Goal: Task Accomplishment & Management: Use online tool/utility

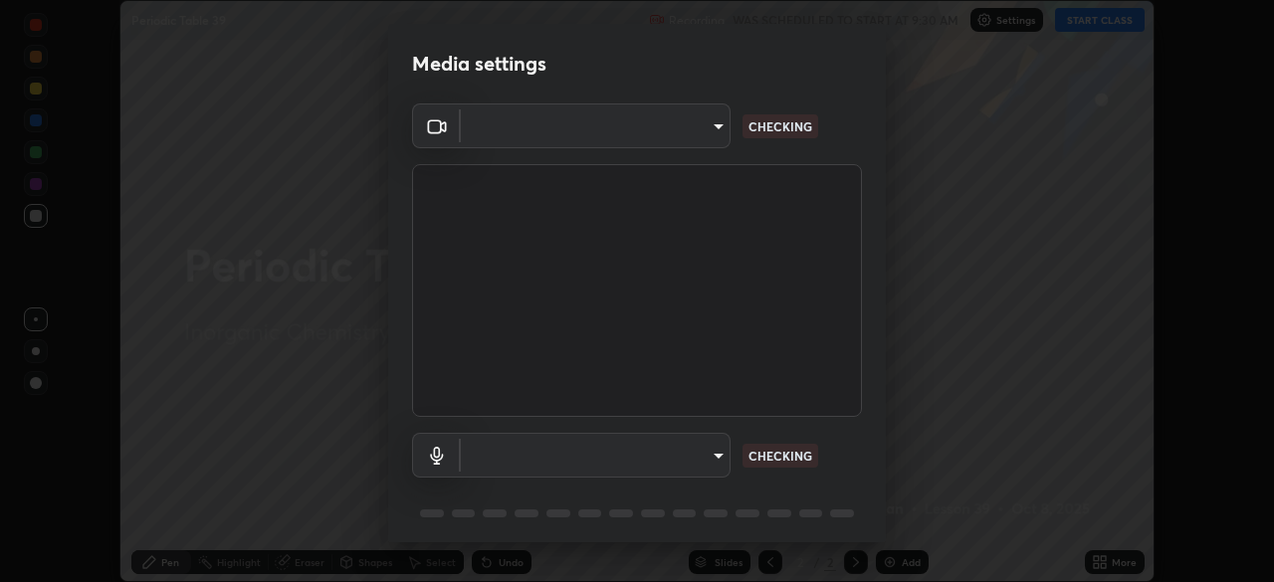
scroll to position [582, 1273]
type input "fd61e1b4c03a4778500e2e8730ab38d3a8941c853d38affeb6af643eb9af9756"
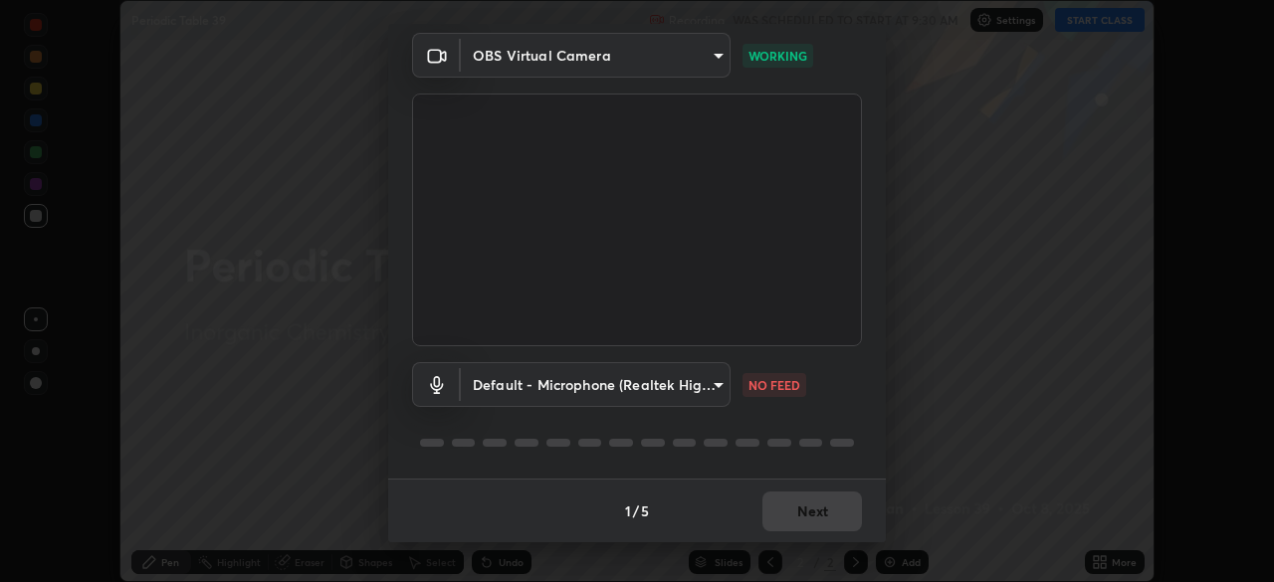
click at [660, 372] on body "Erase all Periodic Table 39 Recording WAS SCHEDULED TO START AT 9:30 AM Setting…" at bounding box center [637, 291] width 1274 height 582
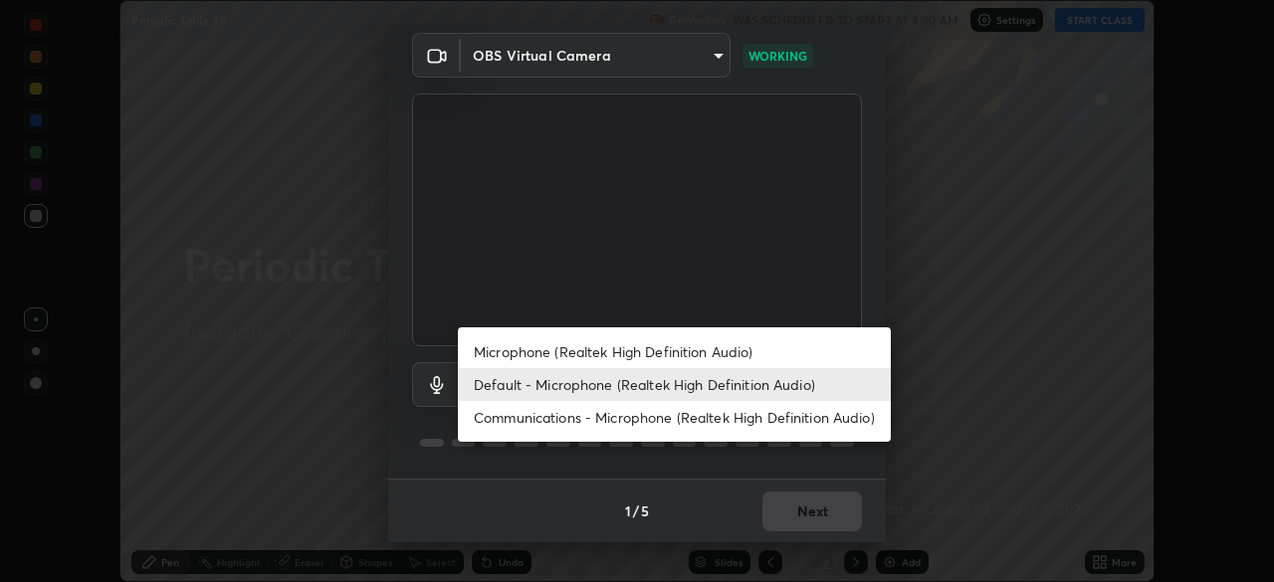
click at [584, 347] on li "Microphone (Realtek High Definition Audio)" at bounding box center [674, 351] width 433 height 33
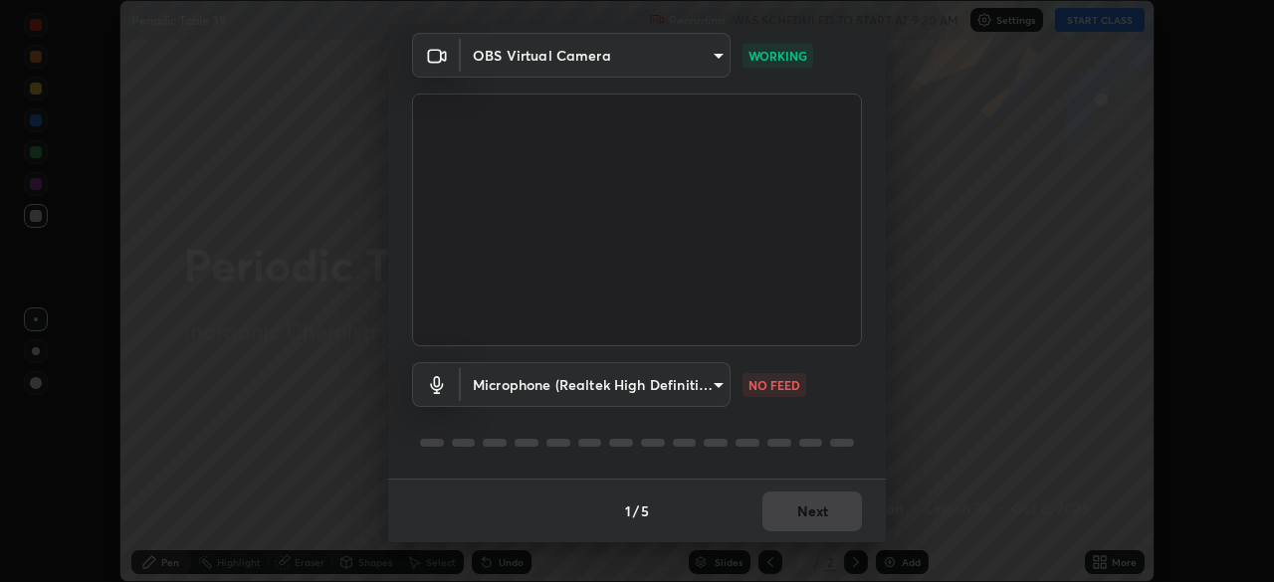
click at [662, 378] on body "Erase all Periodic Table 39 Recording WAS SCHEDULED TO START AT 9:30 AM Setting…" at bounding box center [637, 291] width 1274 height 582
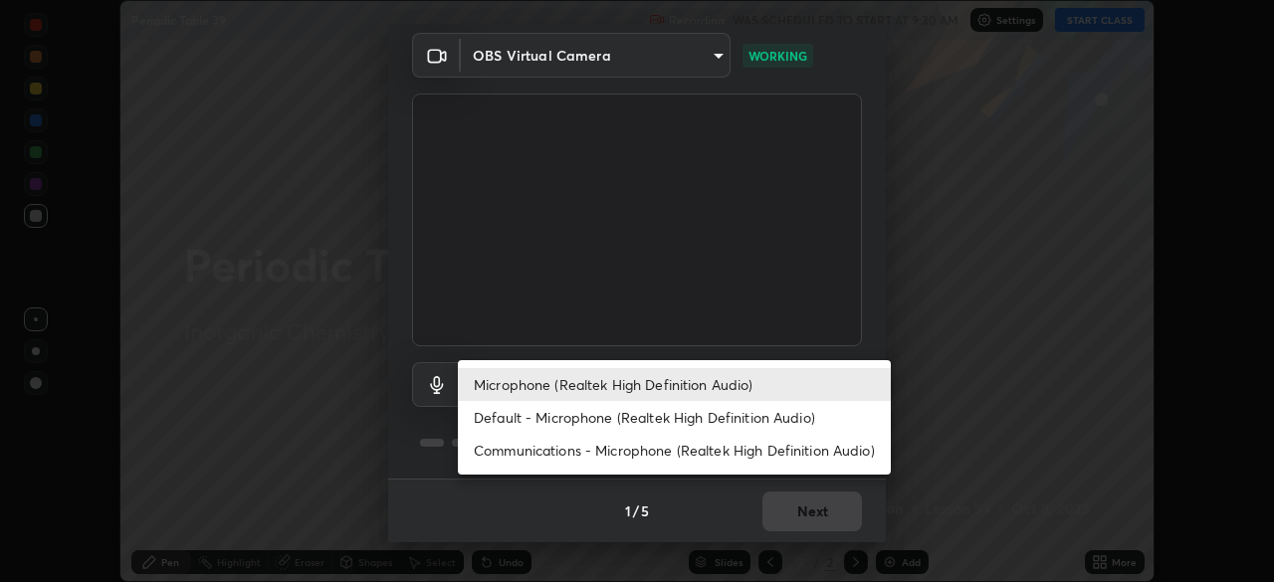
click at [553, 423] on li "Default - Microphone (Realtek High Definition Audio)" at bounding box center [674, 417] width 433 height 33
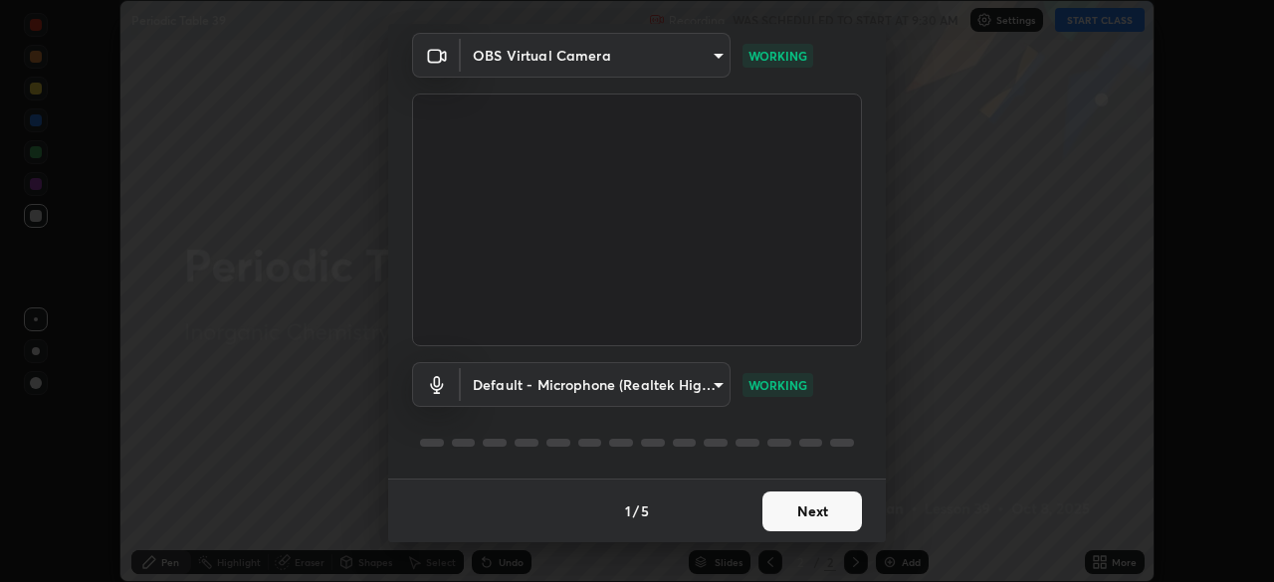
click at [634, 382] on body "Erase all Periodic Table 39 Recording WAS SCHEDULED TO START AT 9:30 AM Setting…" at bounding box center [637, 291] width 1274 height 582
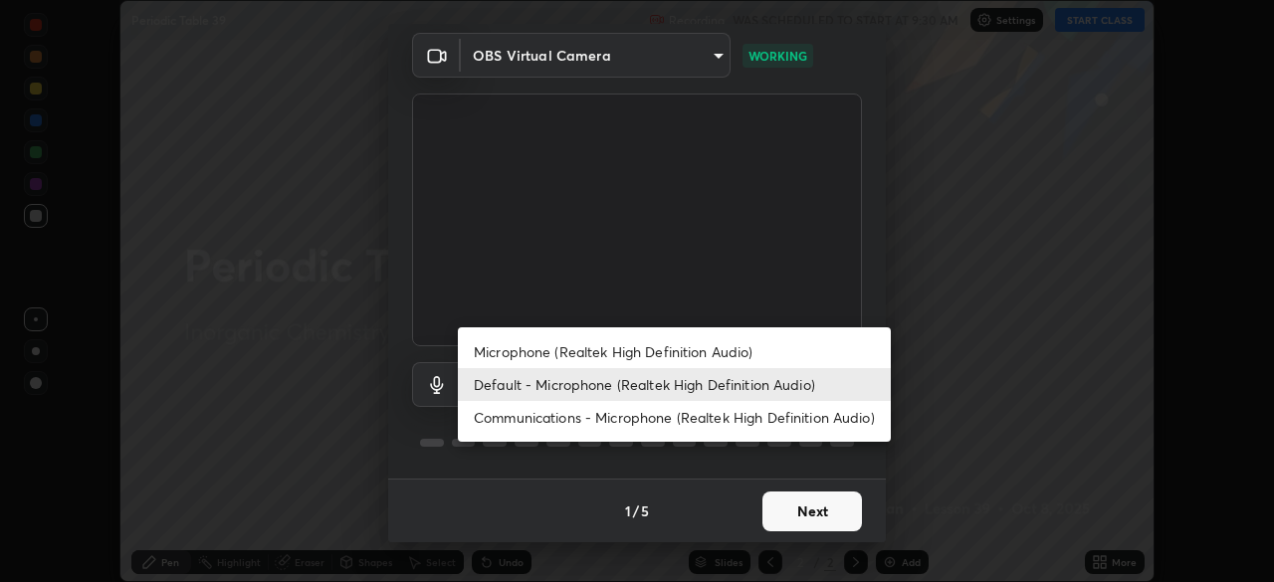
click at [537, 355] on li "Microphone (Realtek High Definition Audio)" at bounding box center [674, 351] width 433 height 33
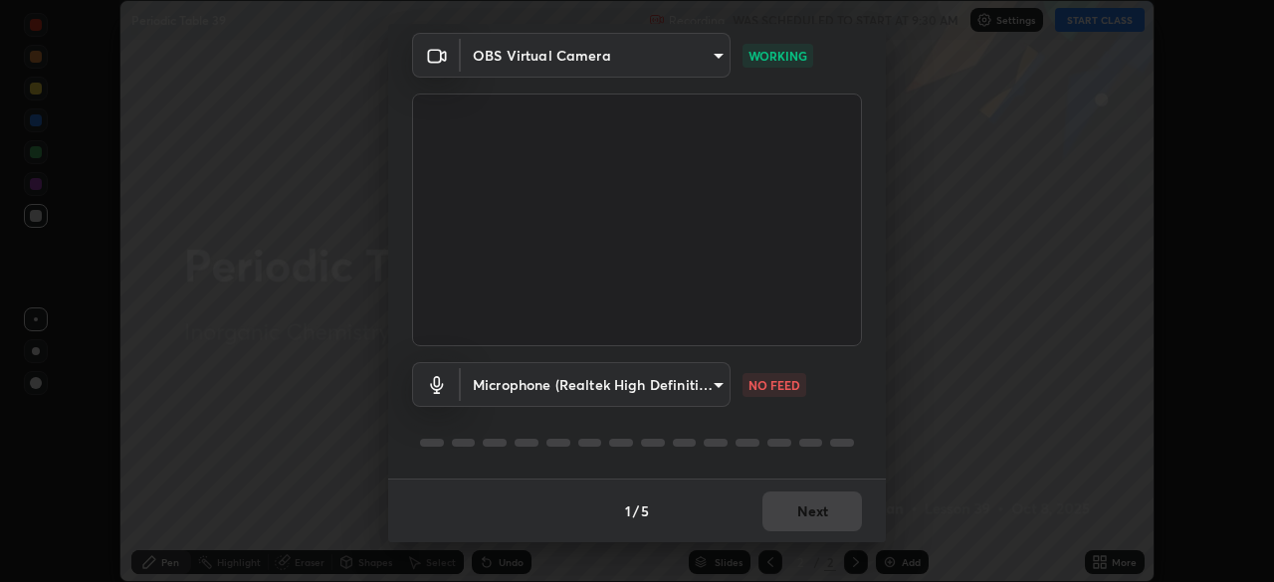
click at [639, 392] on body "Erase all Periodic Table 39 Recording WAS SCHEDULED TO START AT 9:30 AM Setting…" at bounding box center [637, 291] width 1274 height 582
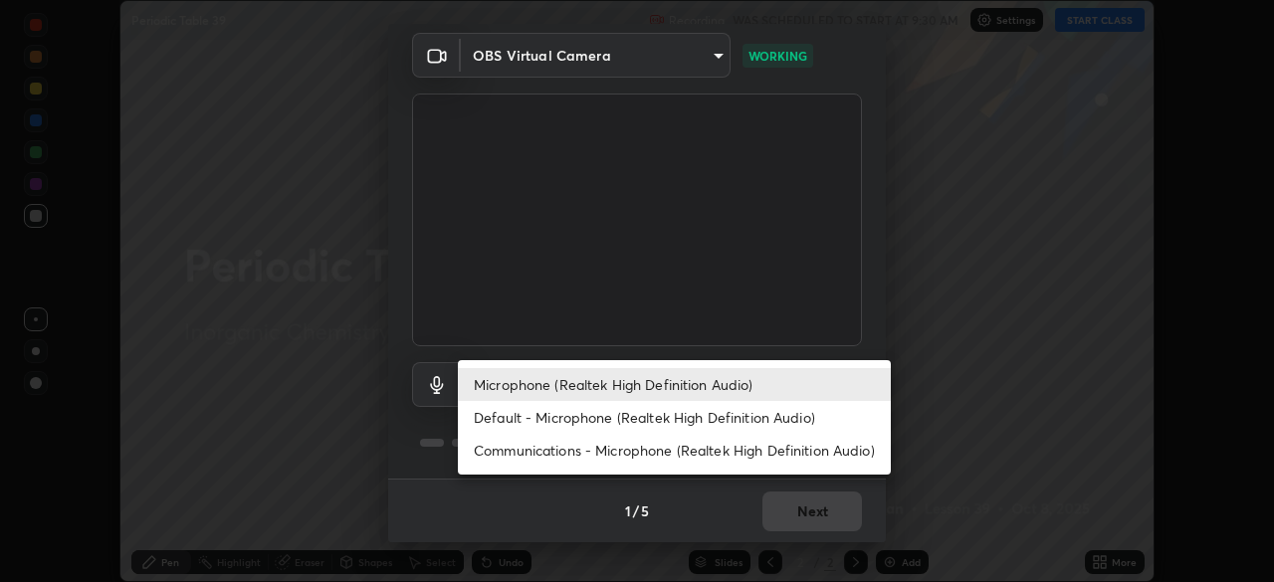
click at [628, 417] on li "Default - Microphone (Realtek High Definition Audio)" at bounding box center [674, 417] width 433 height 33
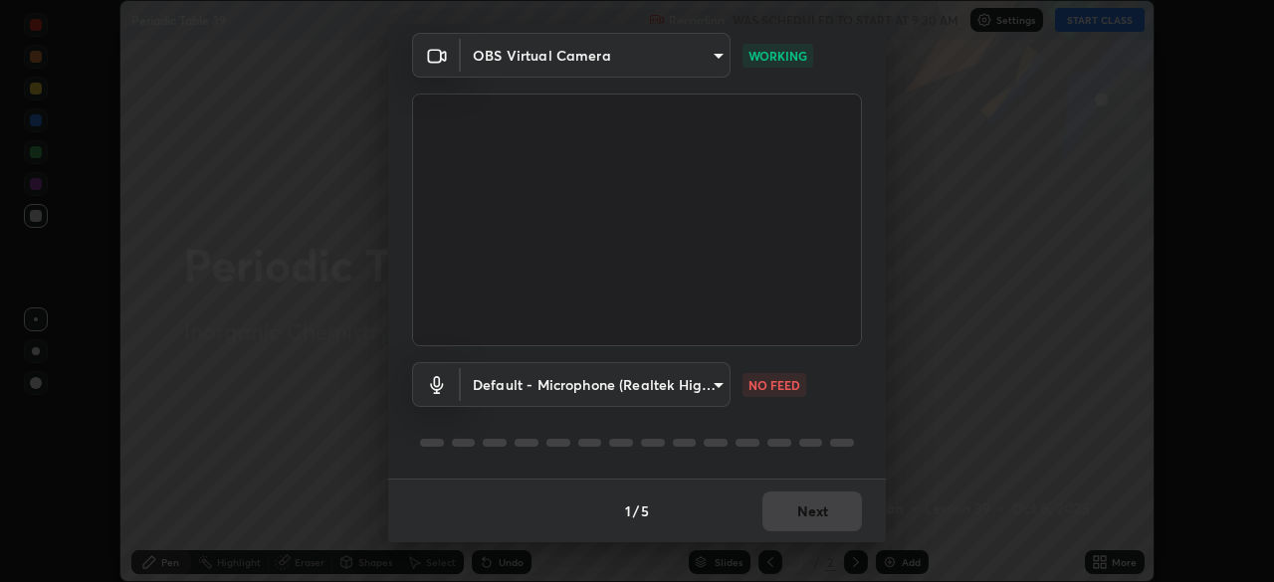
click at [646, 383] on body "Erase all Periodic Table 39 Recording WAS SCHEDULED TO START AT 9:30 AM Setting…" at bounding box center [637, 291] width 1274 height 582
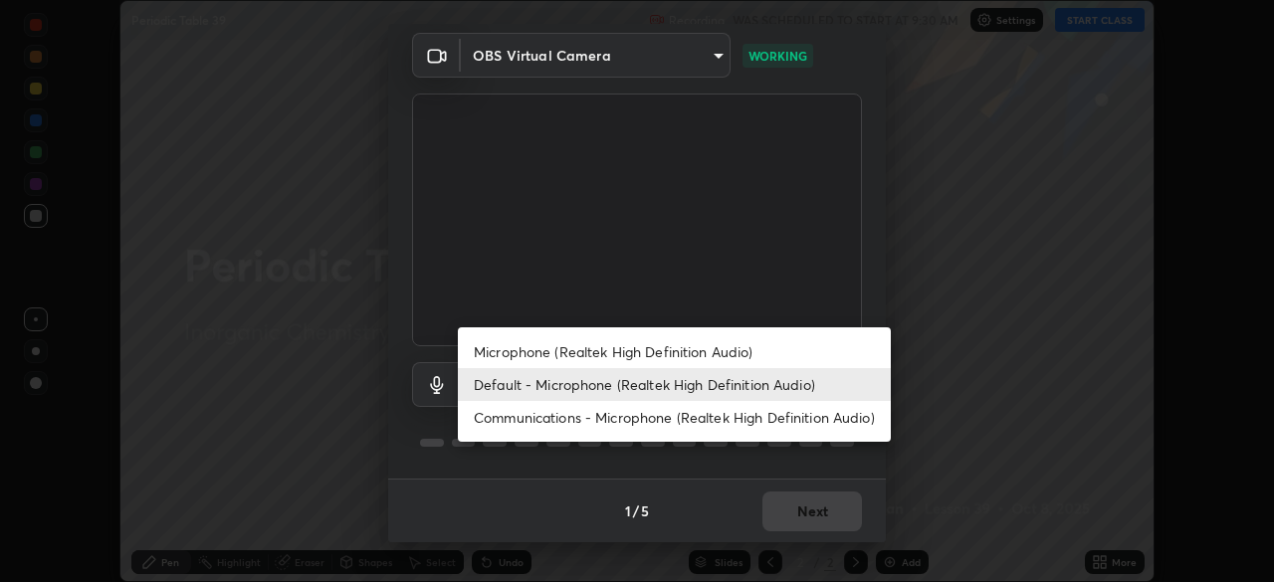
click at [588, 359] on li "Microphone (Realtek High Definition Audio)" at bounding box center [674, 351] width 433 height 33
type input "d99a237be8aec562ae2dc8dac4ca568ef25edcc4a63420bbac71062a773a7b58"
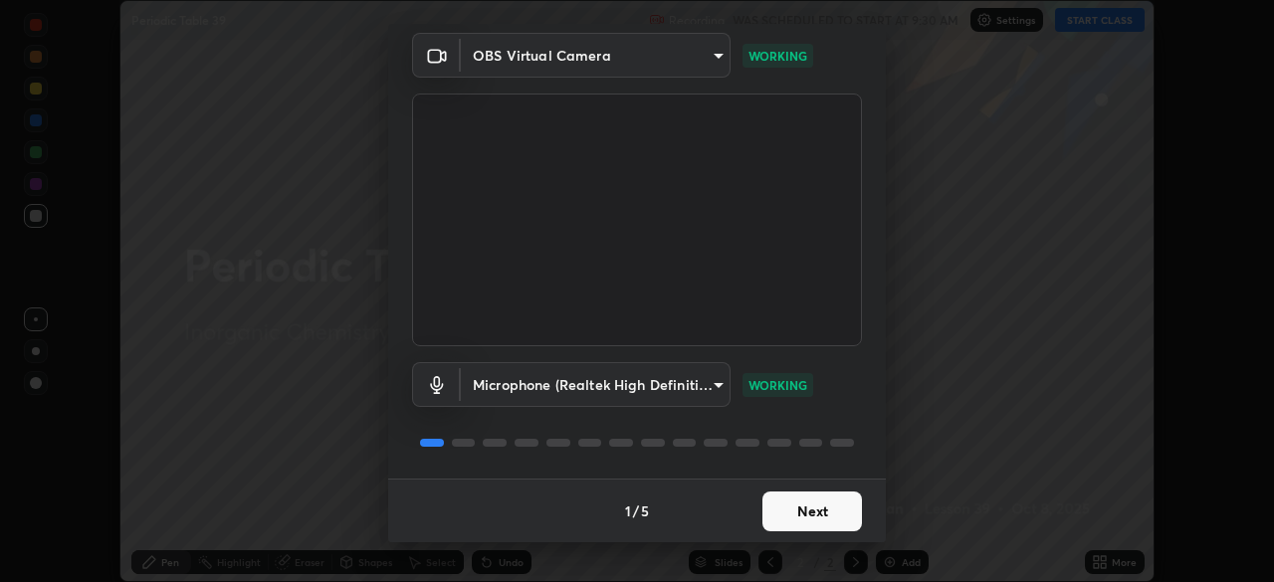
click at [786, 515] on button "Next" at bounding box center [812, 512] width 100 height 40
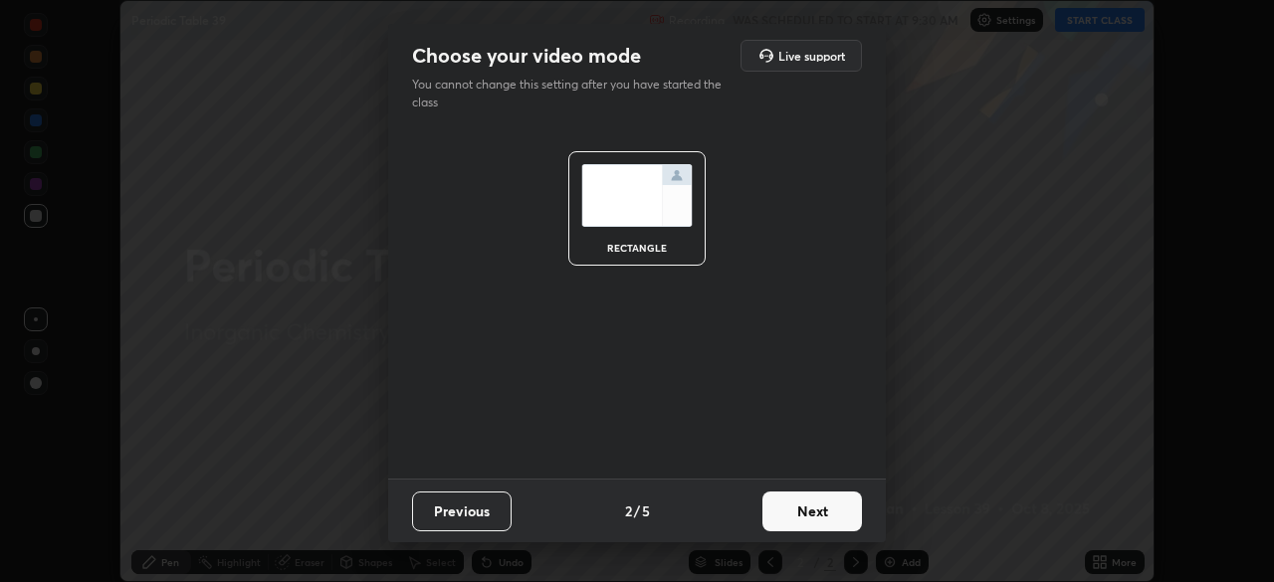
scroll to position [0, 0]
click at [799, 516] on button "Next" at bounding box center [812, 512] width 100 height 40
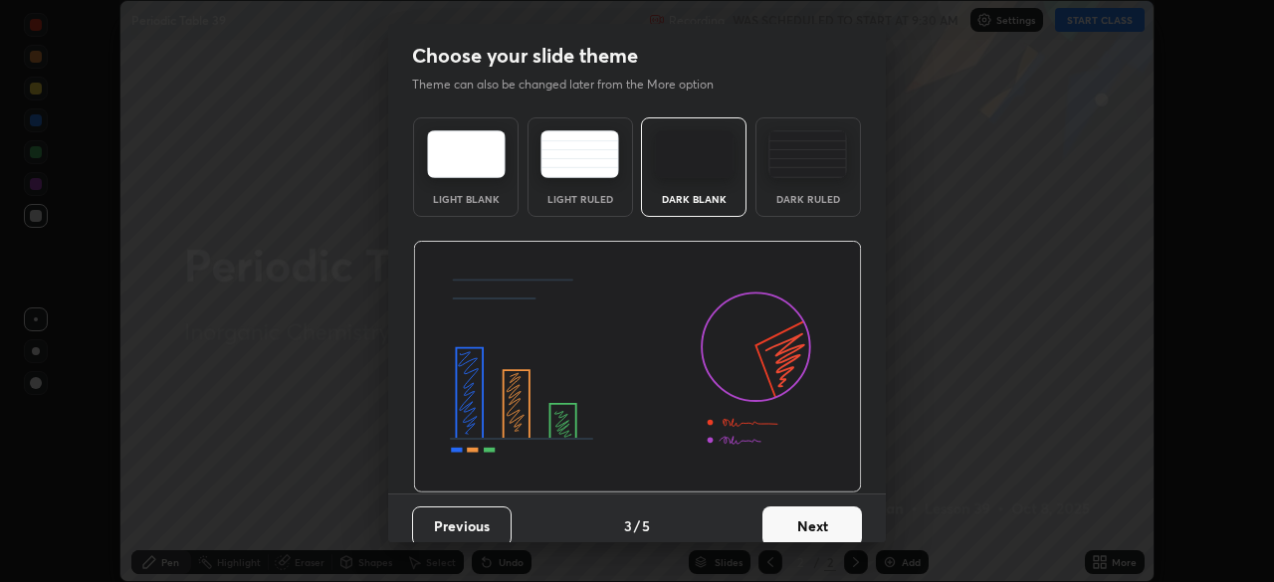
click at [807, 513] on button "Next" at bounding box center [812, 527] width 100 height 40
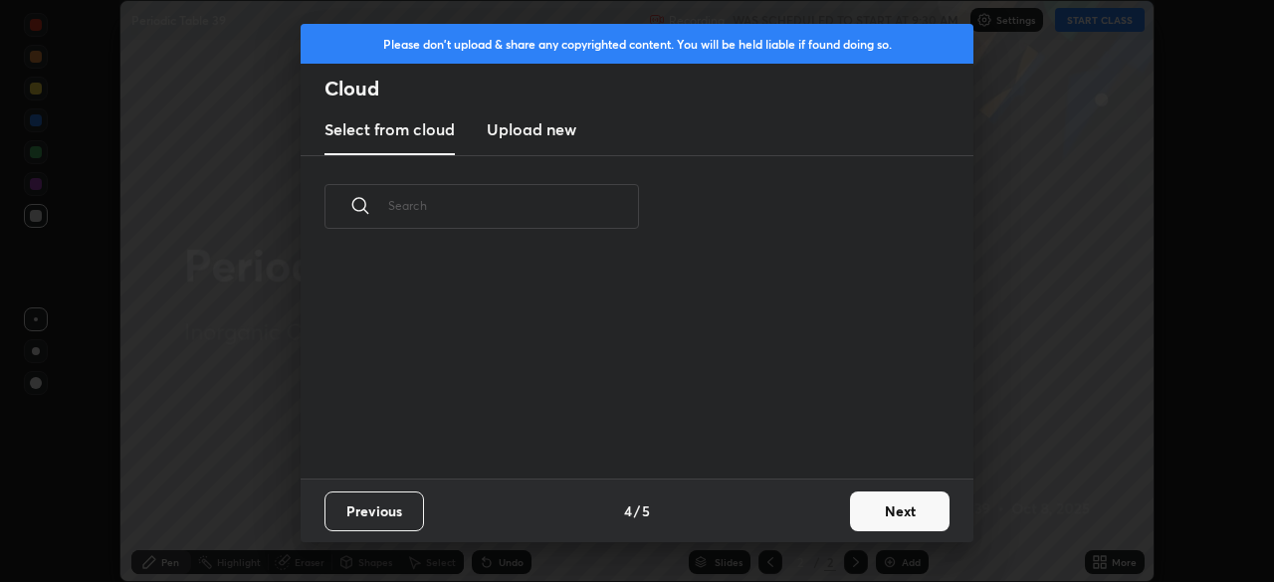
click at [887, 508] on button "Next" at bounding box center [900, 512] width 100 height 40
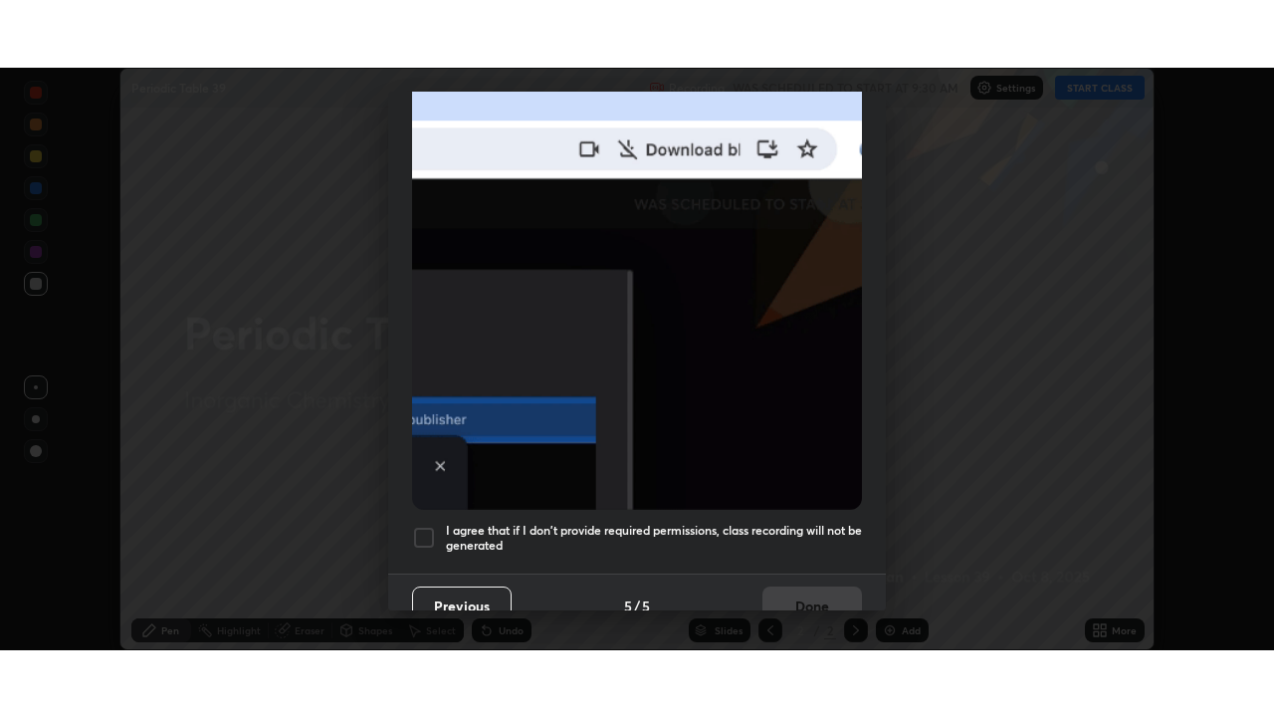
scroll to position [477, 0]
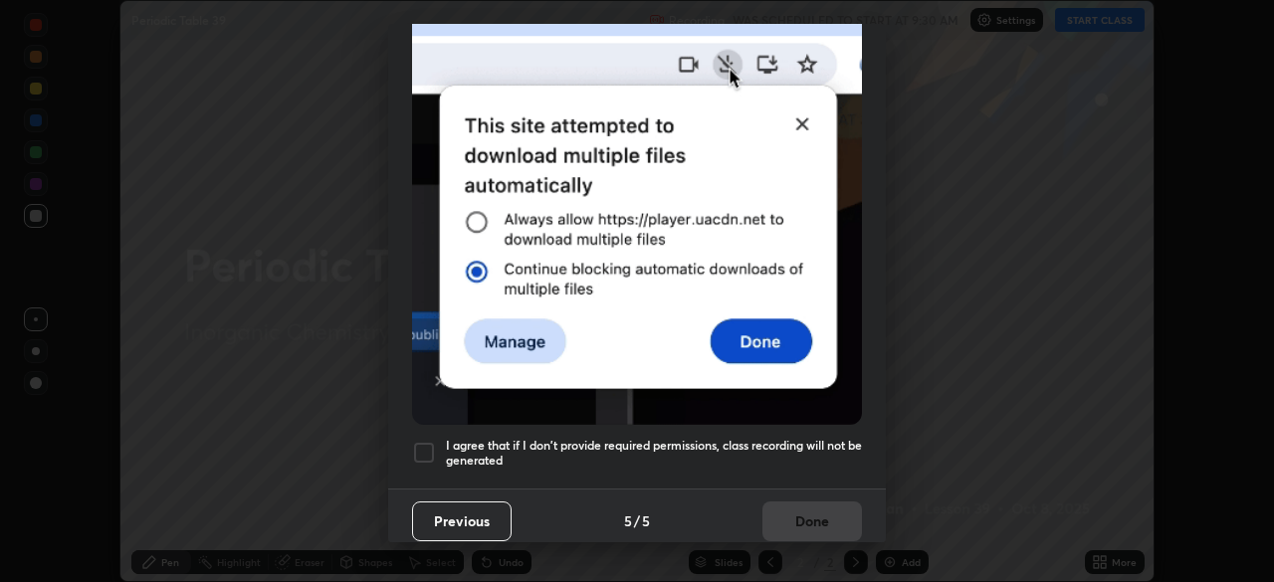
click at [415, 447] on div at bounding box center [424, 453] width 24 height 24
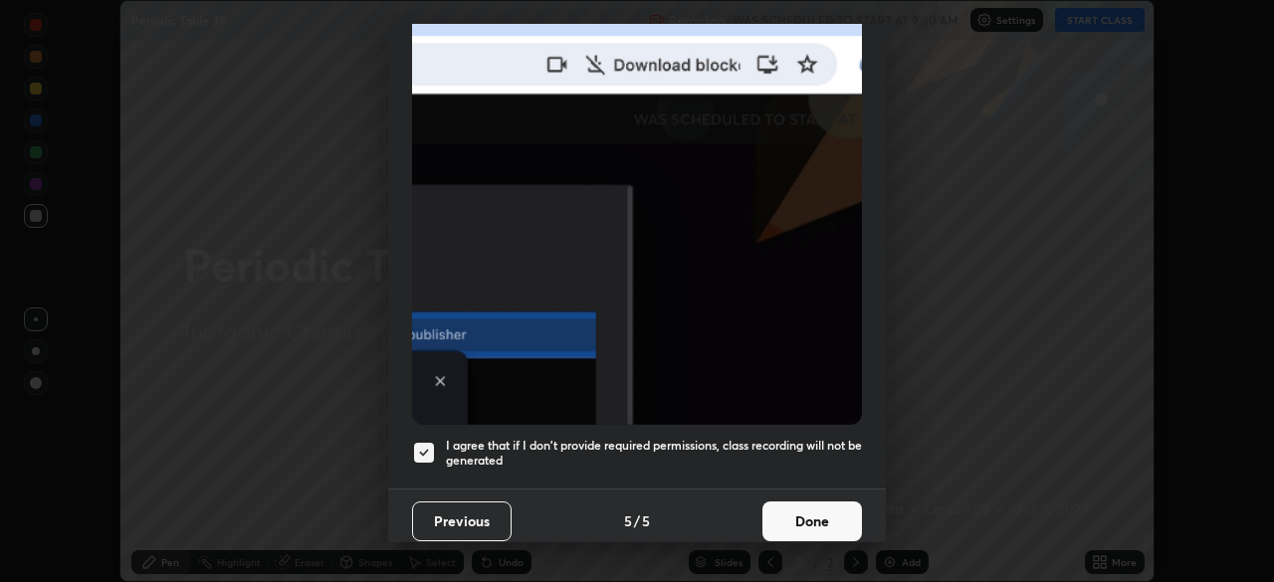
click at [826, 515] on button "Done" at bounding box center [812, 522] width 100 height 40
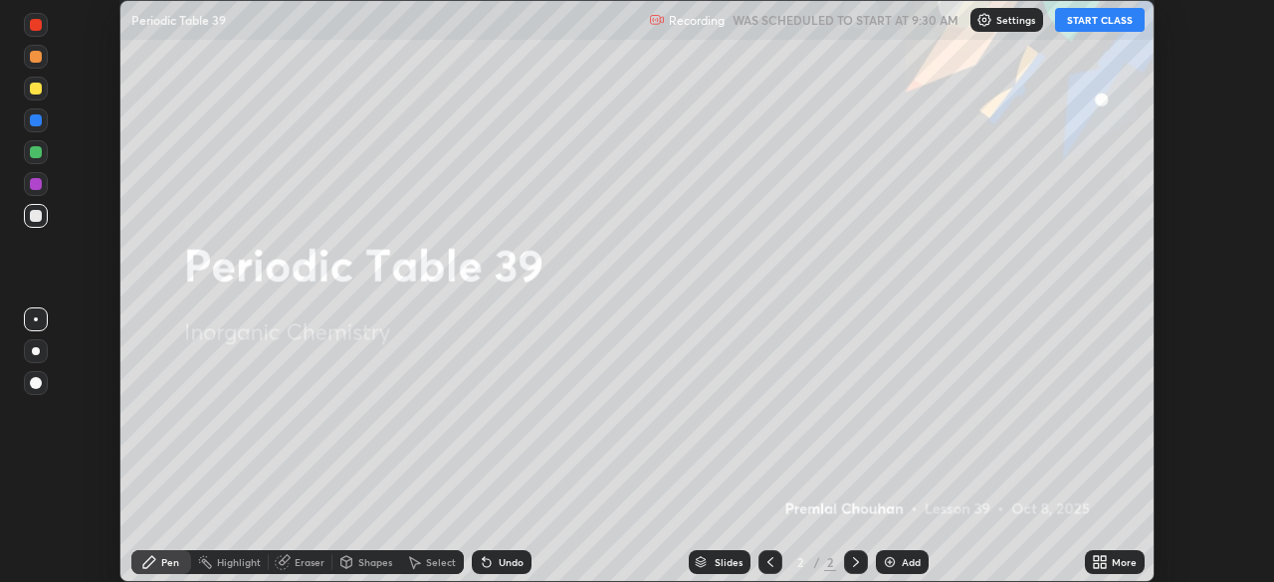
click at [1102, 562] on icon at bounding box center [1100, 562] width 16 height 16
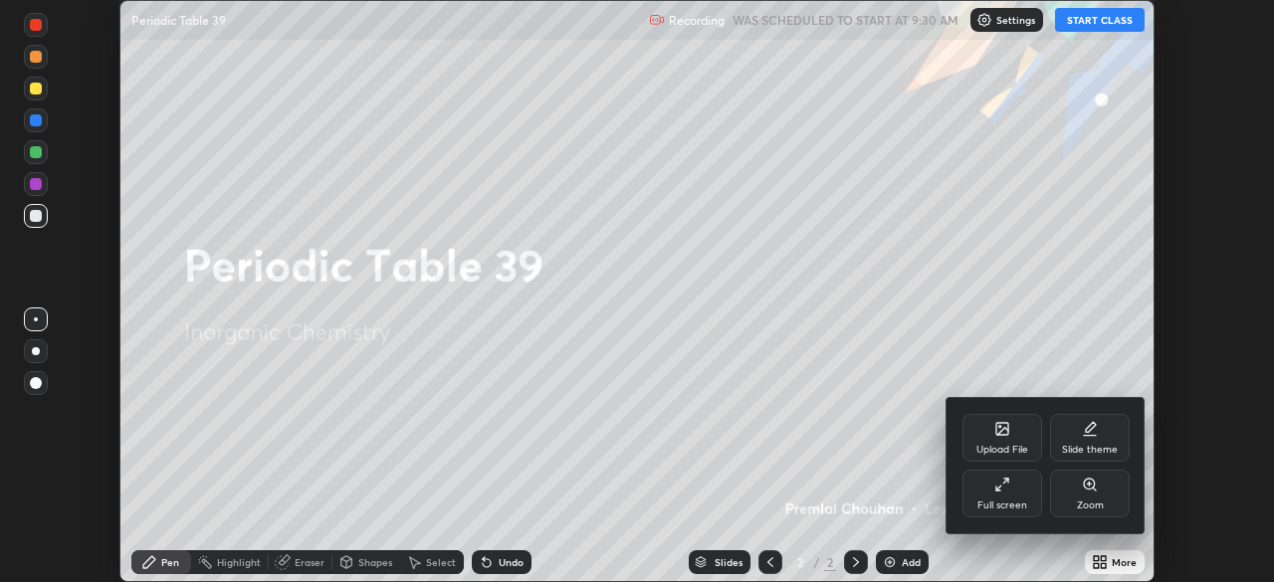
click at [1014, 514] on div "Full screen" at bounding box center [1003, 494] width 80 height 48
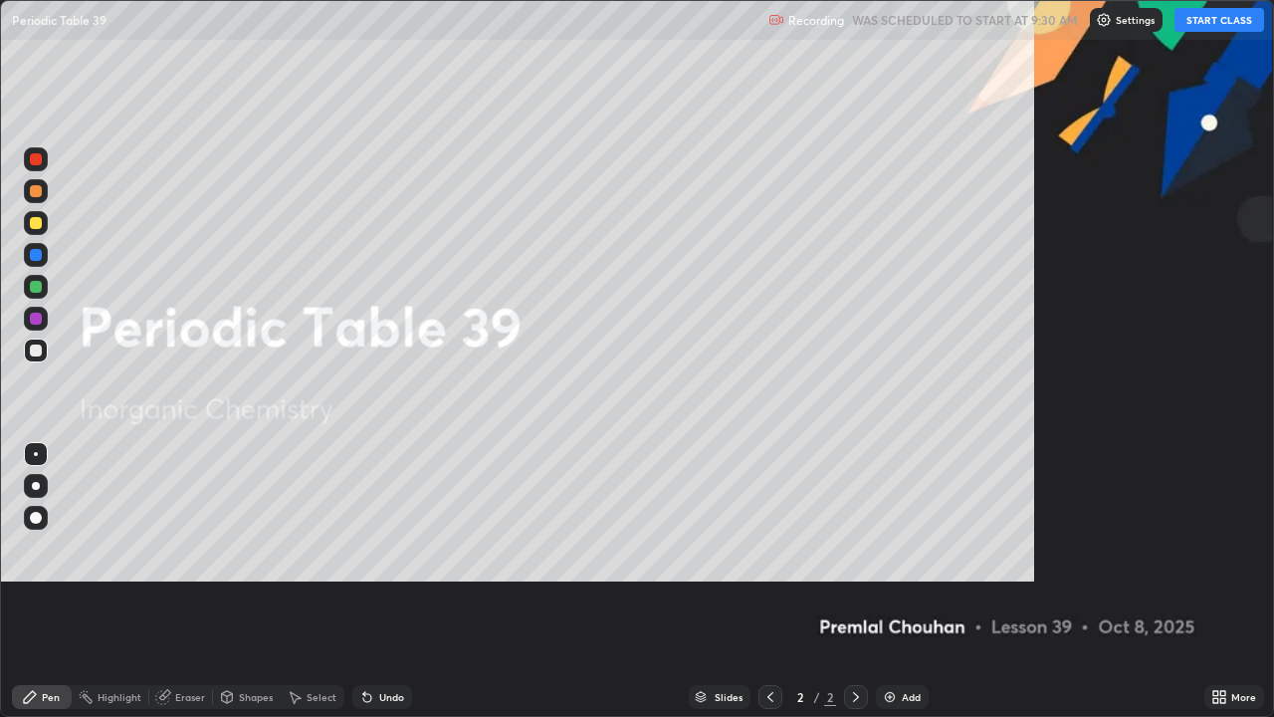
scroll to position [717, 1274]
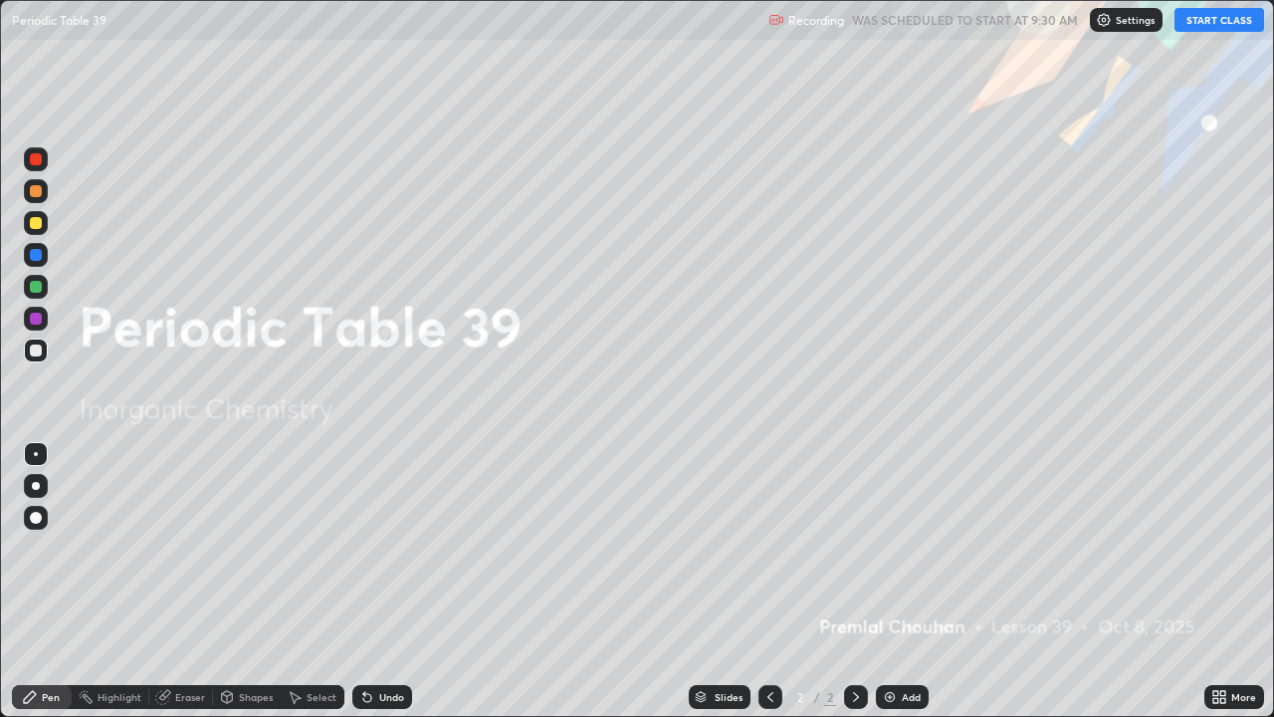
click at [1216, 19] on button "START CLASS" at bounding box center [1220, 20] width 90 height 24
click at [914, 581] on div "Add" at bounding box center [902, 697] width 53 height 24
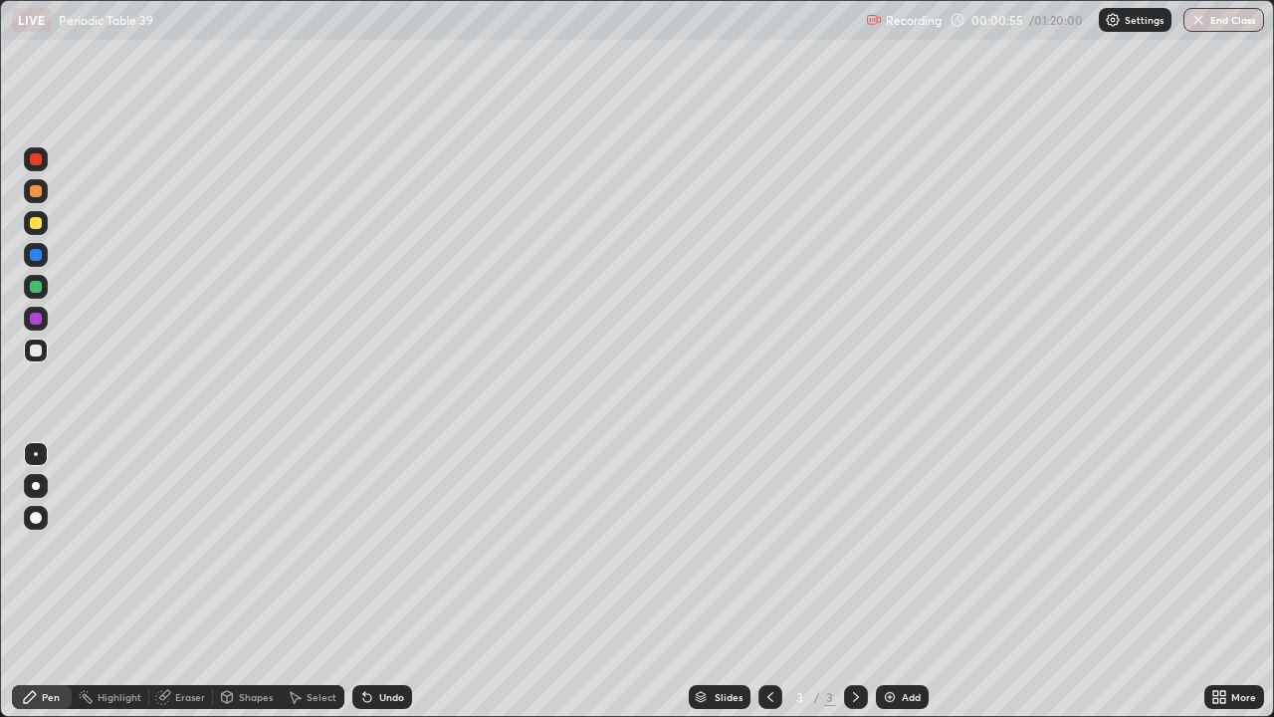
click at [34, 193] on div at bounding box center [36, 191] width 12 height 12
click at [891, 581] on img at bounding box center [890, 697] width 16 height 16
click at [768, 581] on icon at bounding box center [770, 697] width 16 height 16
click at [896, 581] on div "Add" at bounding box center [902, 697] width 53 height 24
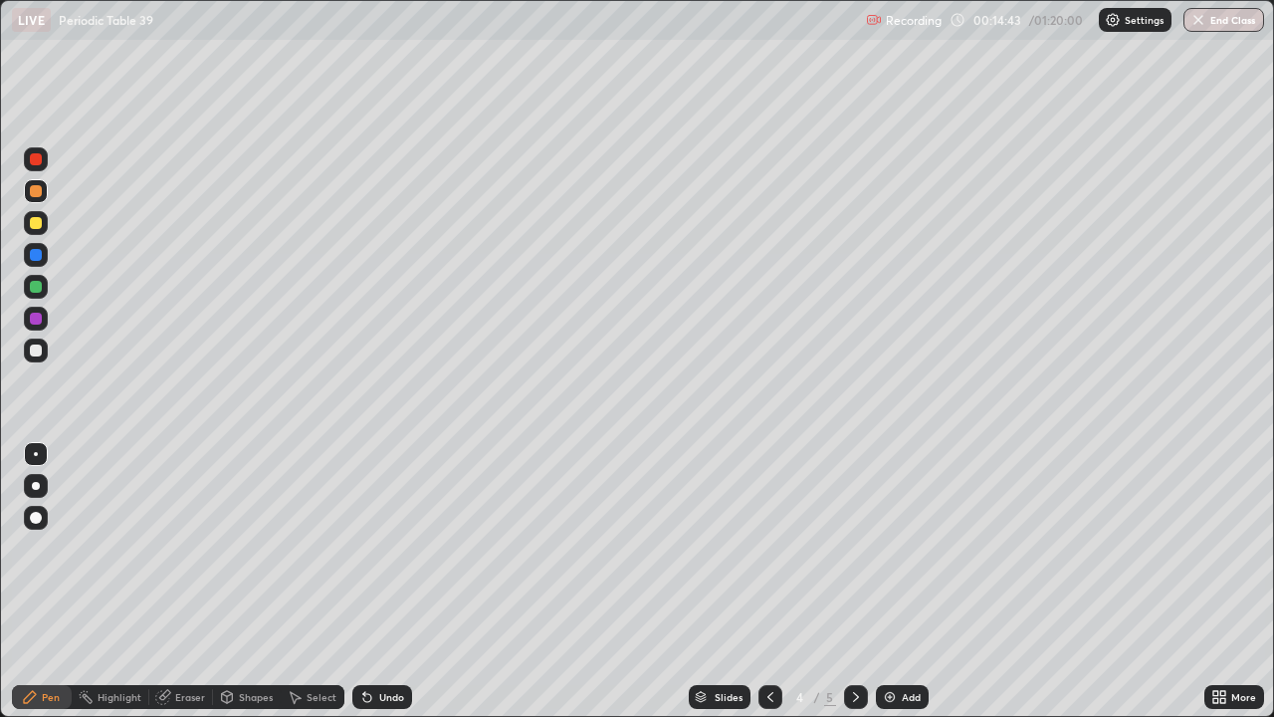
click at [32, 191] on div at bounding box center [36, 191] width 12 height 12
click at [34, 223] on div at bounding box center [36, 223] width 12 height 12
click at [29, 225] on div at bounding box center [36, 223] width 24 height 24
click at [183, 581] on div "Eraser" at bounding box center [190, 697] width 30 height 10
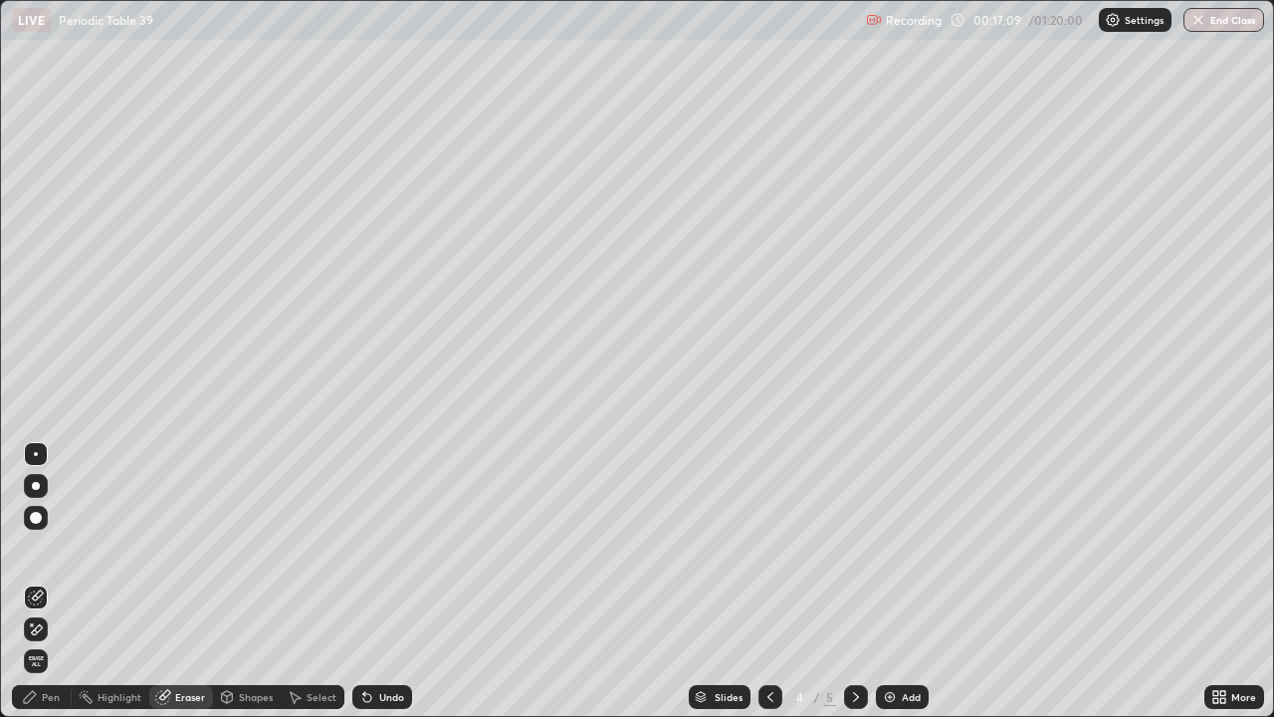
click at [42, 581] on div "Pen" at bounding box center [51, 697] width 18 height 10
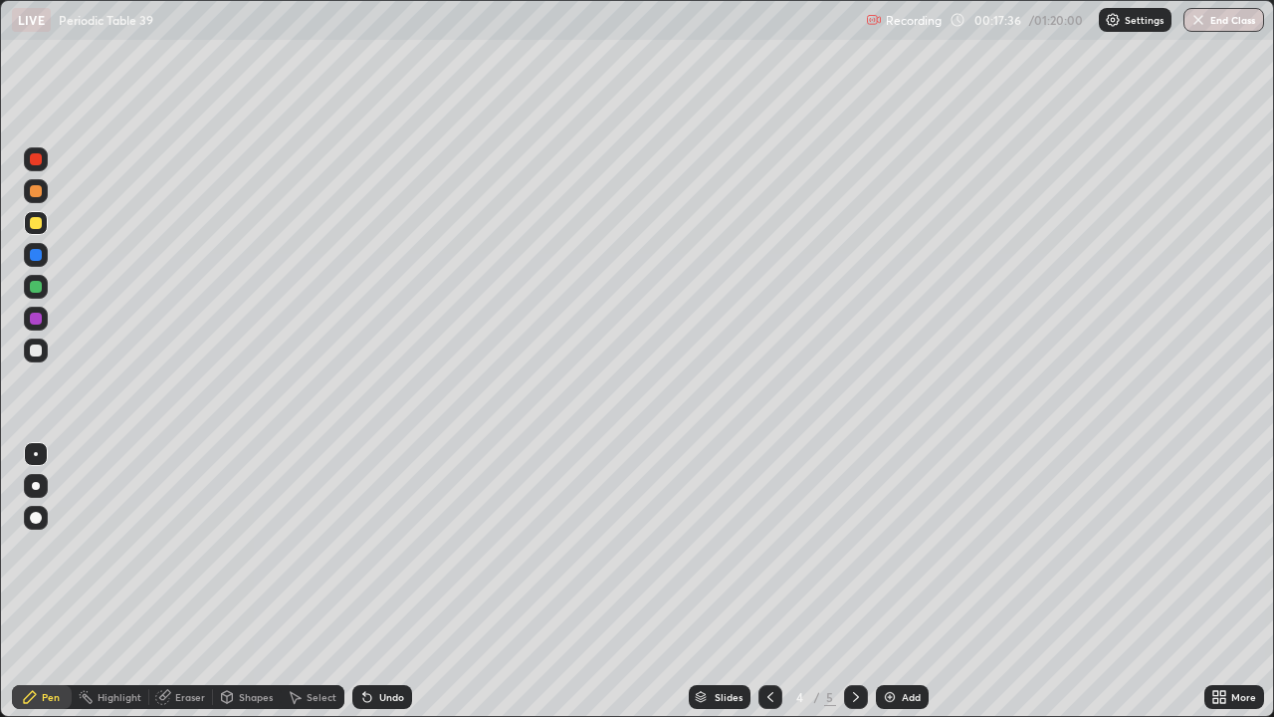
click at [31, 352] on div at bounding box center [36, 350] width 12 height 12
click at [30, 193] on div at bounding box center [36, 191] width 12 height 12
click at [35, 286] on div at bounding box center [36, 287] width 12 height 12
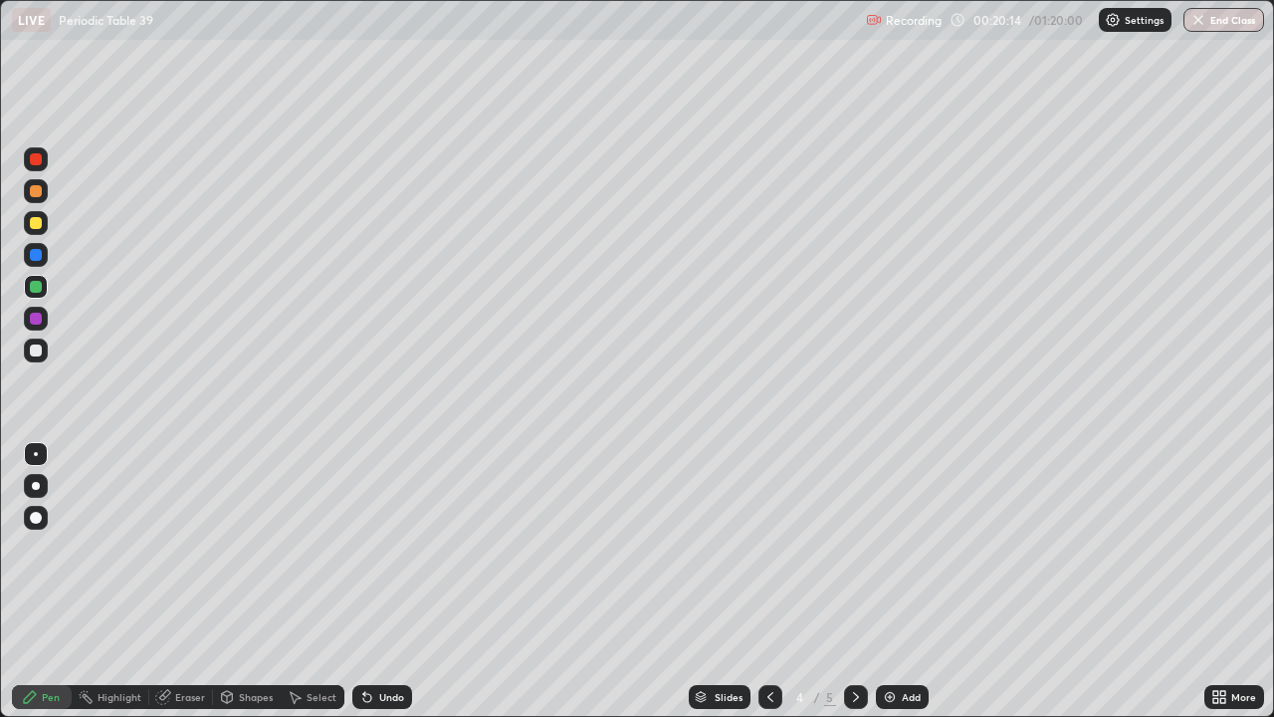
click at [31, 290] on div at bounding box center [36, 287] width 12 height 12
click at [49, 581] on div at bounding box center [36, 557] width 32 height 239
click at [887, 581] on img at bounding box center [890, 697] width 16 height 16
click at [34, 230] on div at bounding box center [36, 223] width 24 height 24
click at [33, 225] on div at bounding box center [36, 223] width 12 height 12
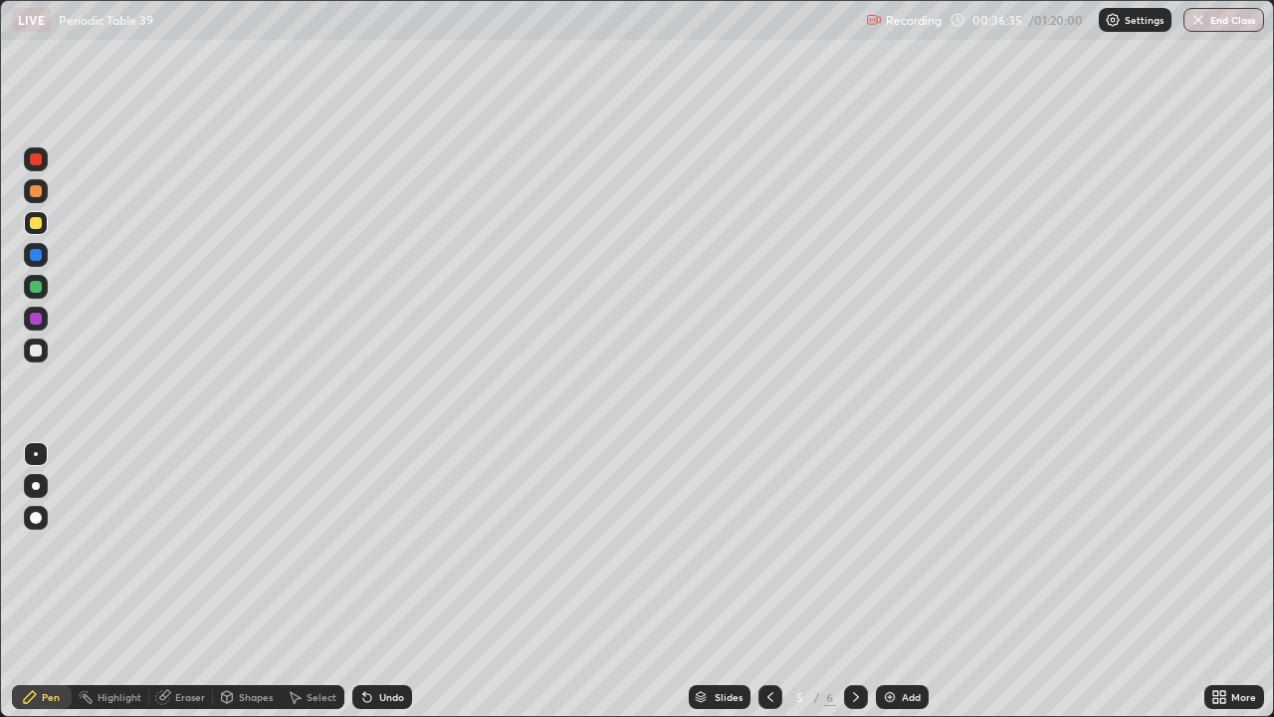
click at [35, 285] on div at bounding box center [36, 287] width 12 height 12
click at [31, 283] on div at bounding box center [36, 287] width 12 height 12
click at [768, 581] on icon at bounding box center [770, 697] width 16 height 16
click at [854, 581] on icon at bounding box center [856, 697] width 16 height 16
click at [856, 581] on icon at bounding box center [856, 697] width 16 height 16
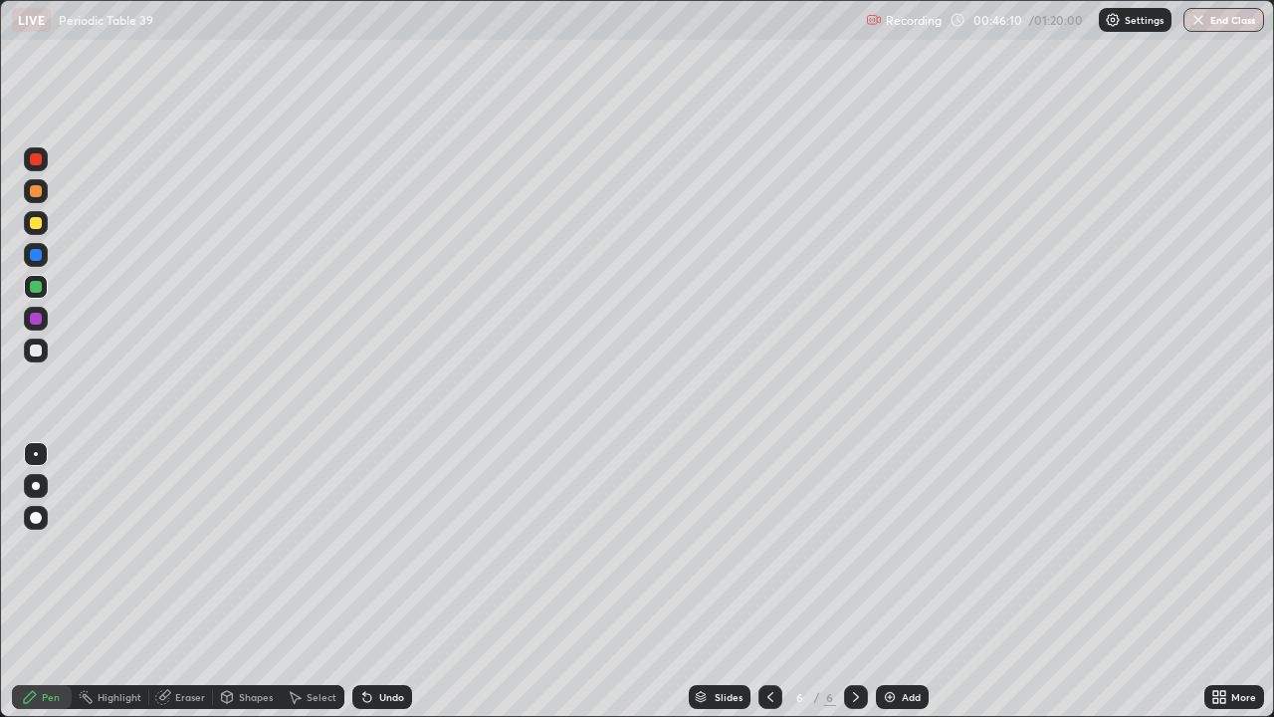
click at [1215, 581] on icon at bounding box center [1215, 700] width 5 height 5
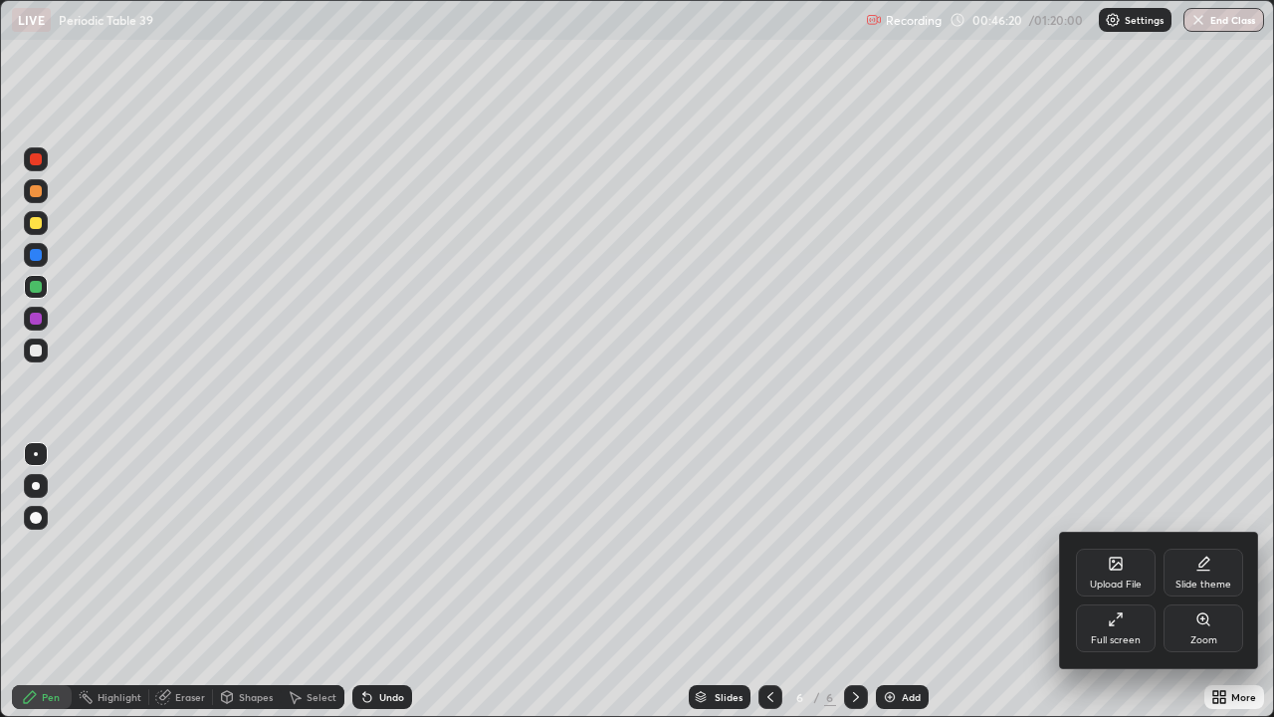
click at [880, 581] on div at bounding box center [637, 358] width 1274 height 717
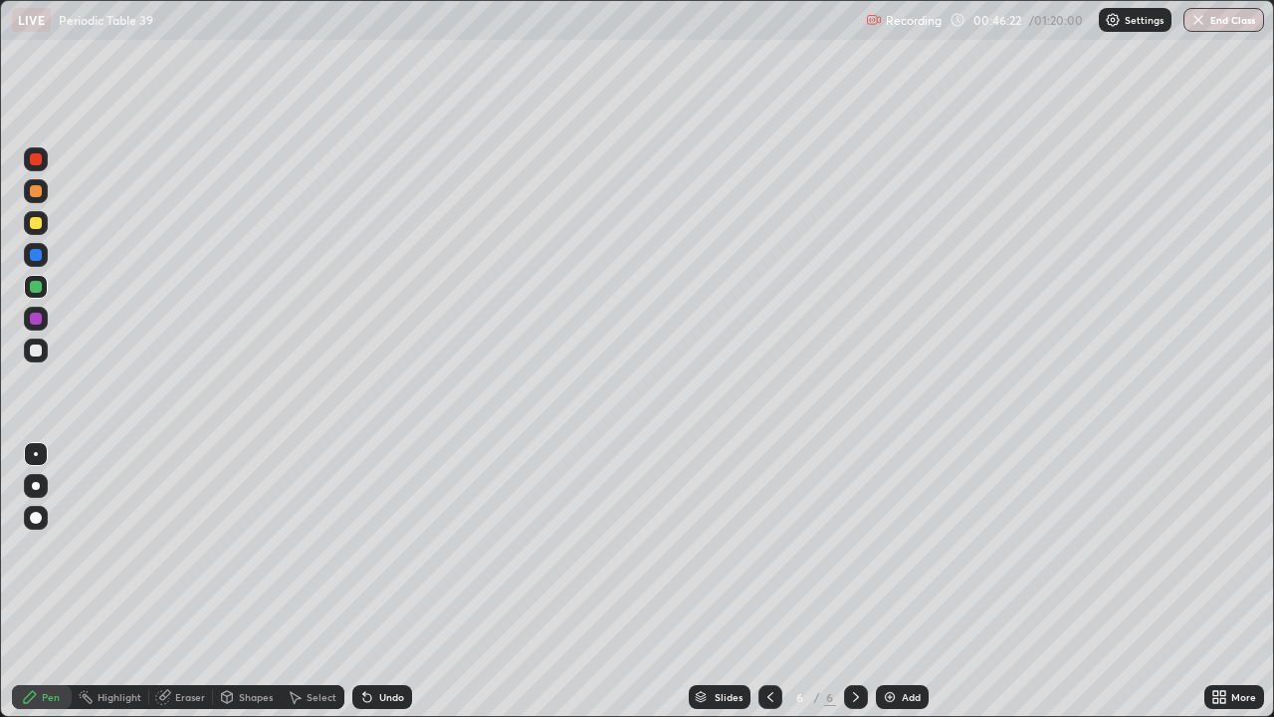
click at [37, 191] on div at bounding box center [36, 191] width 12 height 12
click at [37, 290] on div at bounding box center [36, 287] width 12 height 12
click at [182, 581] on div "Eraser" at bounding box center [190, 697] width 30 height 10
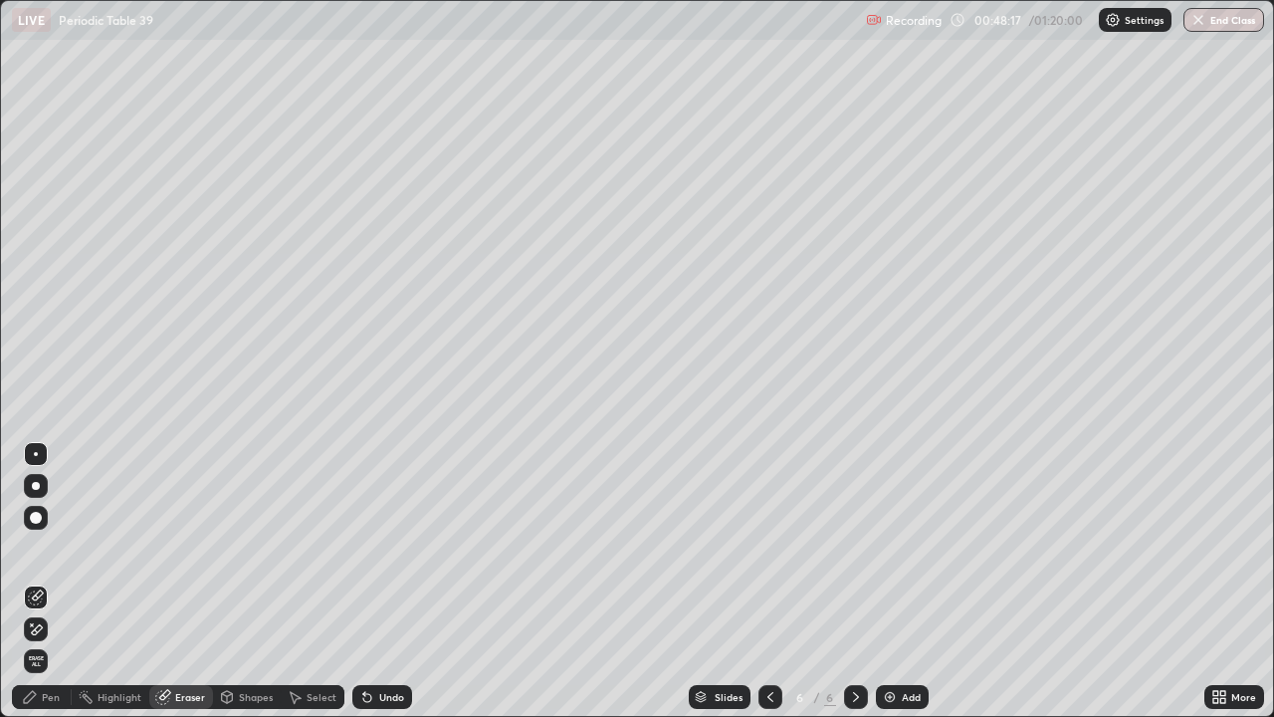
click at [41, 581] on div "Pen" at bounding box center [42, 697] width 60 height 24
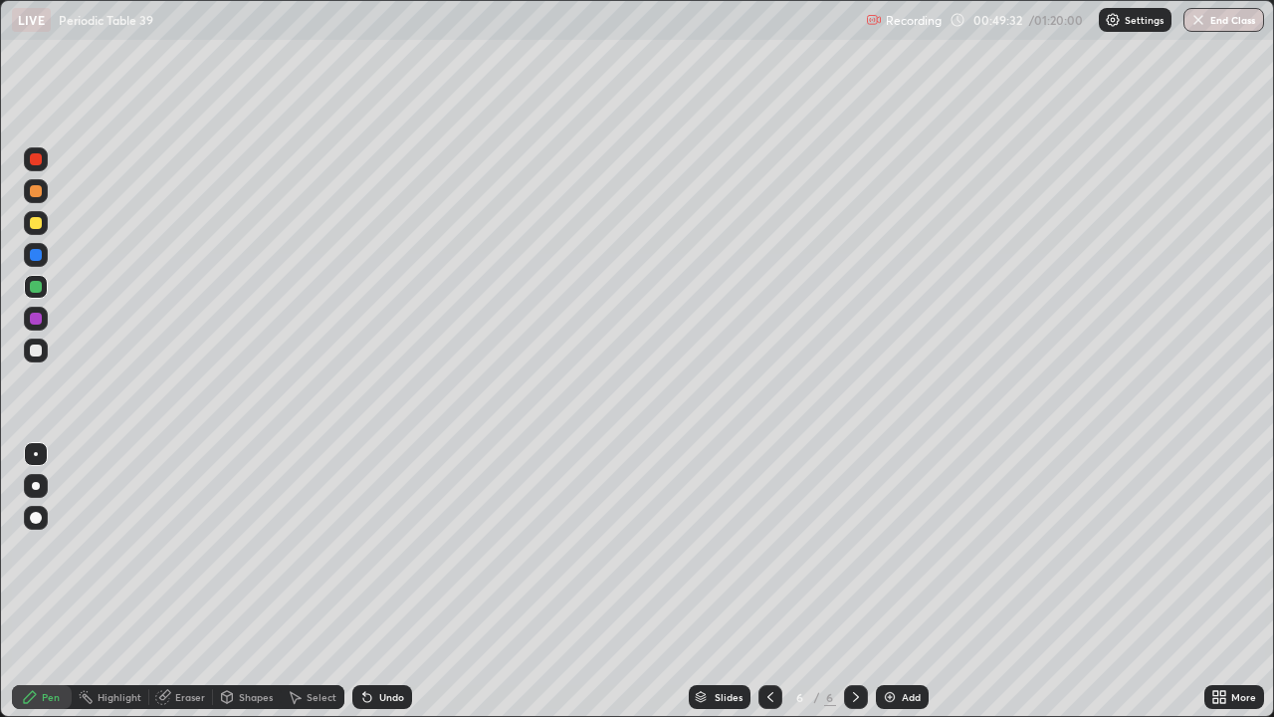
click at [34, 191] on div at bounding box center [36, 191] width 12 height 12
click at [35, 193] on div at bounding box center [36, 191] width 12 height 12
click at [890, 581] on img at bounding box center [890, 697] width 16 height 16
click at [194, 581] on div "Eraser" at bounding box center [190, 697] width 30 height 10
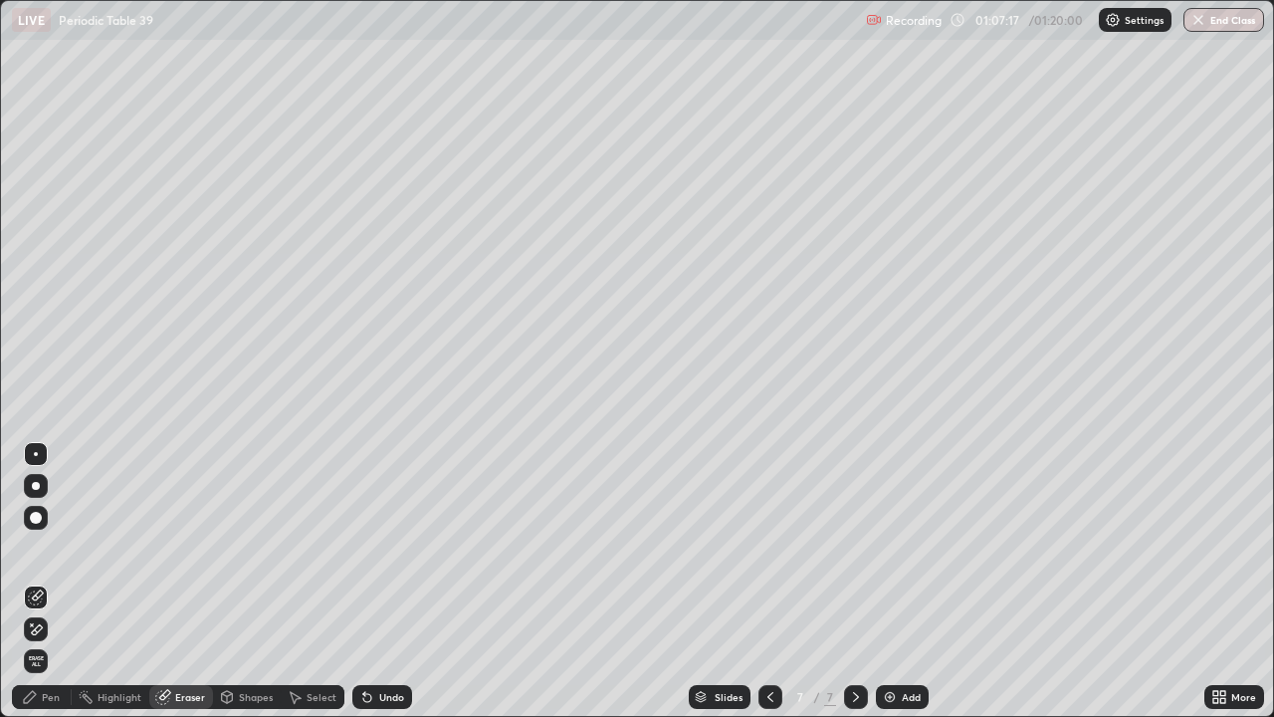
click at [49, 581] on div "Pen" at bounding box center [51, 697] width 18 height 10
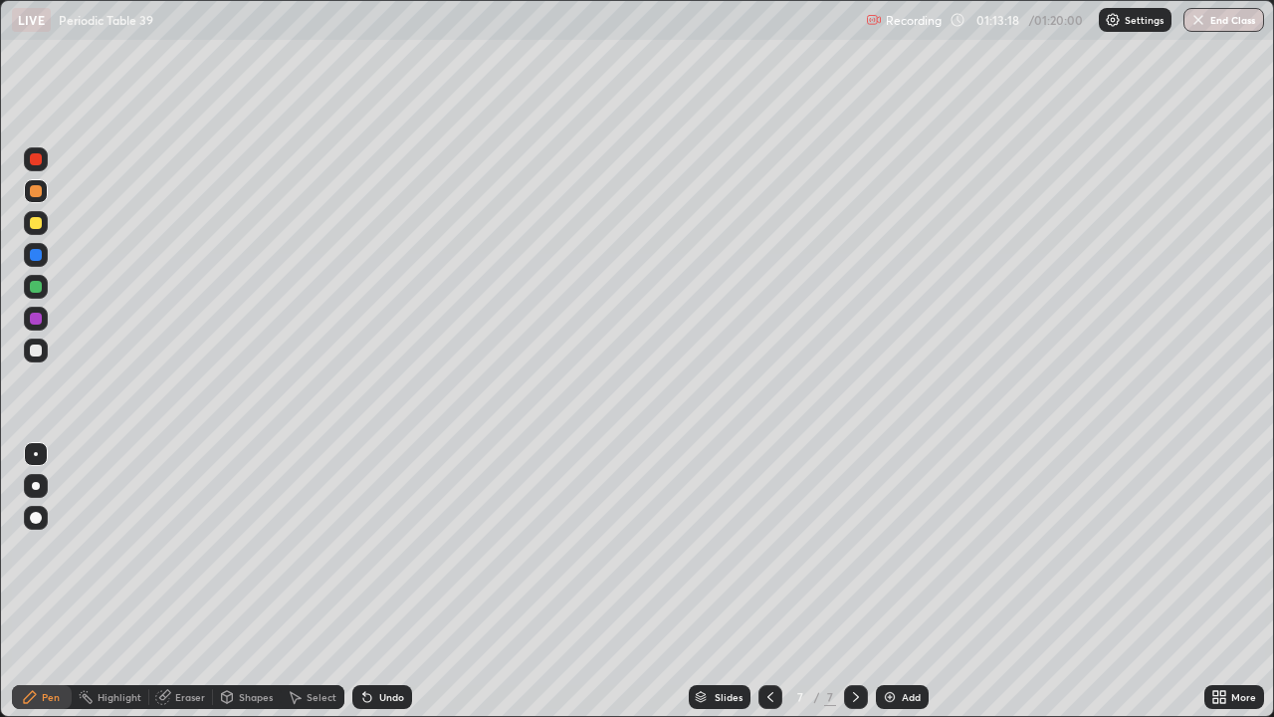
click at [1221, 29] on button "End Class" at bounding box center [1223, 20] width 81 height 24
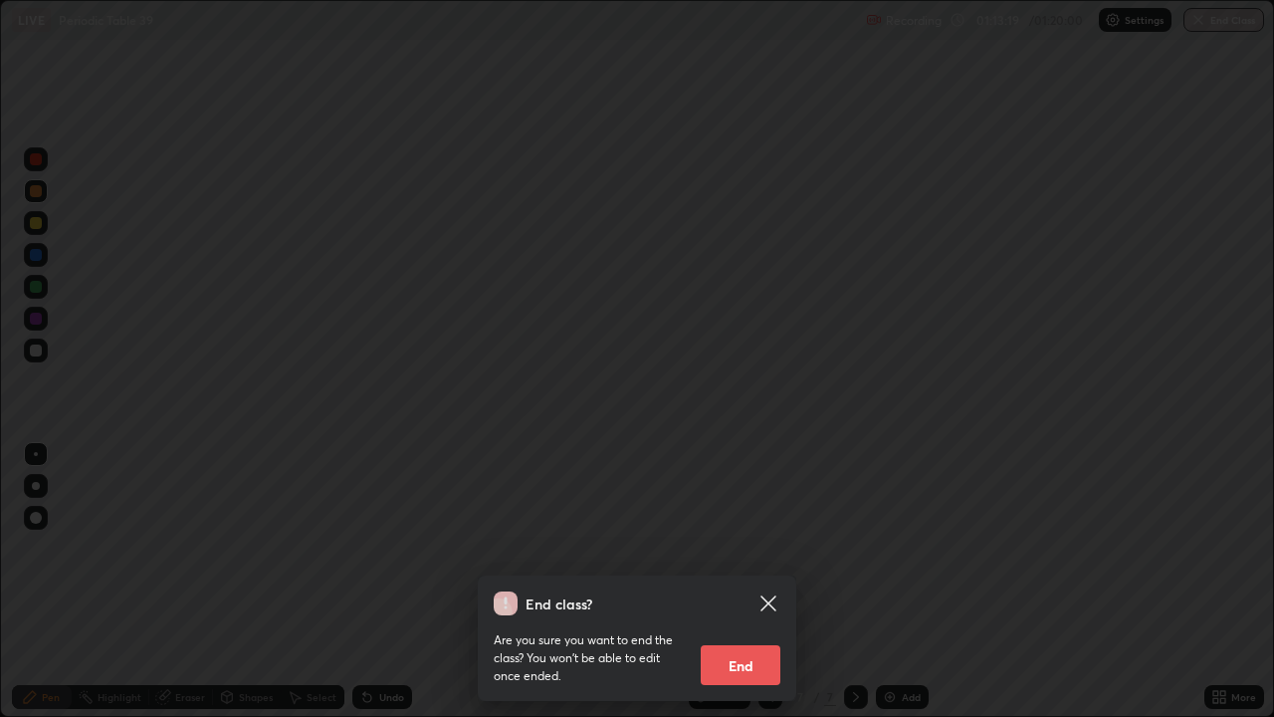
click at [749, 581] on button "End" at bounding box center [741, 665] width 80 height 40
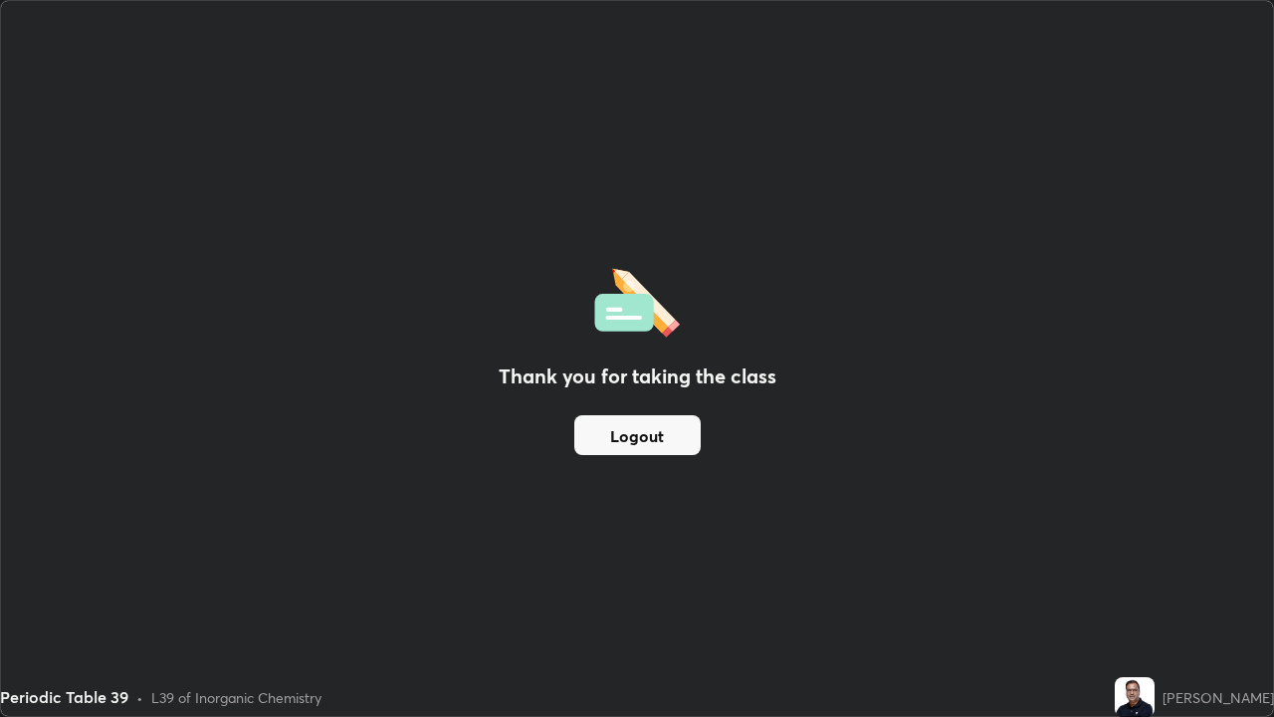
click at [673, 448] on button "Logout" at bounding box center [637, 435] width 126 height 40
click at [673, 439] on button "Logout" at bounding box center [637, 435] width 126 height 40
